Goal: Information Seeking & Learning: Learn about a topic

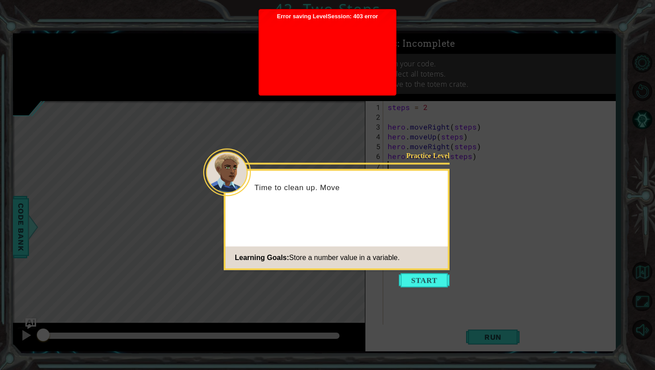
click at [356, 16] on span "Error saving LevelSession: 403 error Just a moment..." at bounding box center [327, 52] width 128 height 78
